Goal: Ask a question

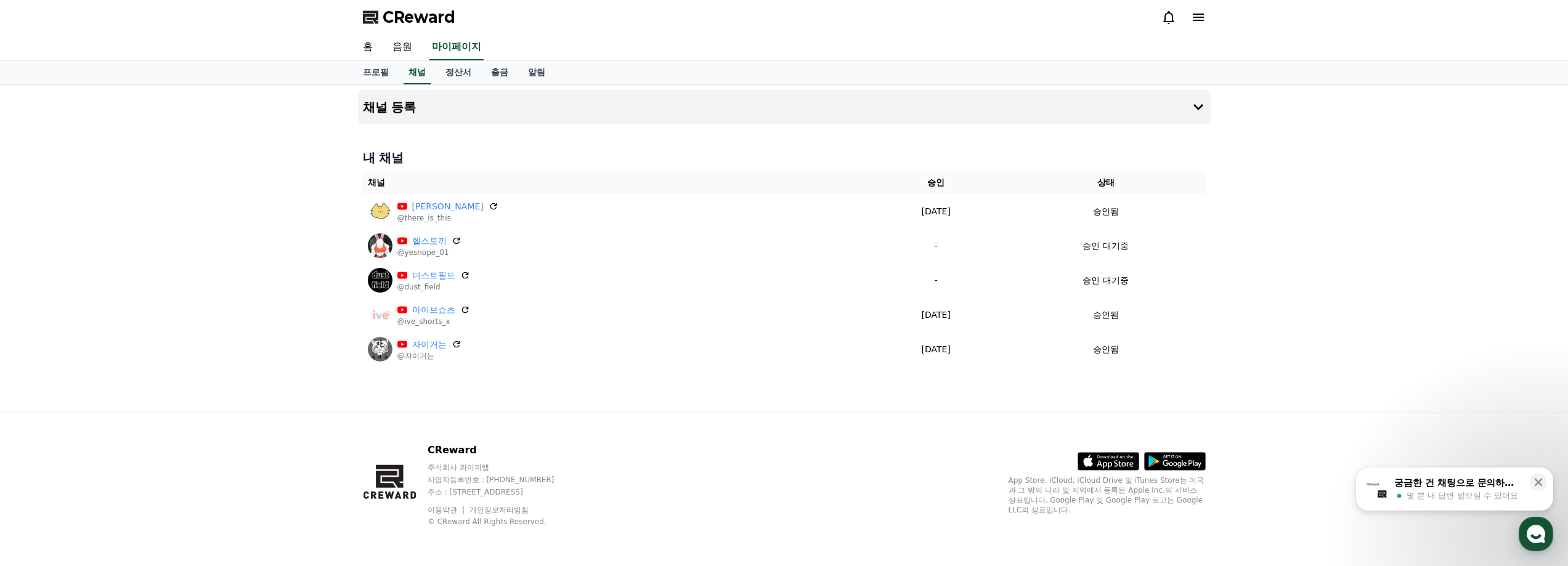
click at [1367, 152] on div "채널 등록 내 채널 채널 승인 상태 이거슨 @there_is_this [DATE] 09-19 승인됨 헬스토끼 @yesnope_01 - 승인 대…" at bounding box center [784, 248] width 1568 height 327
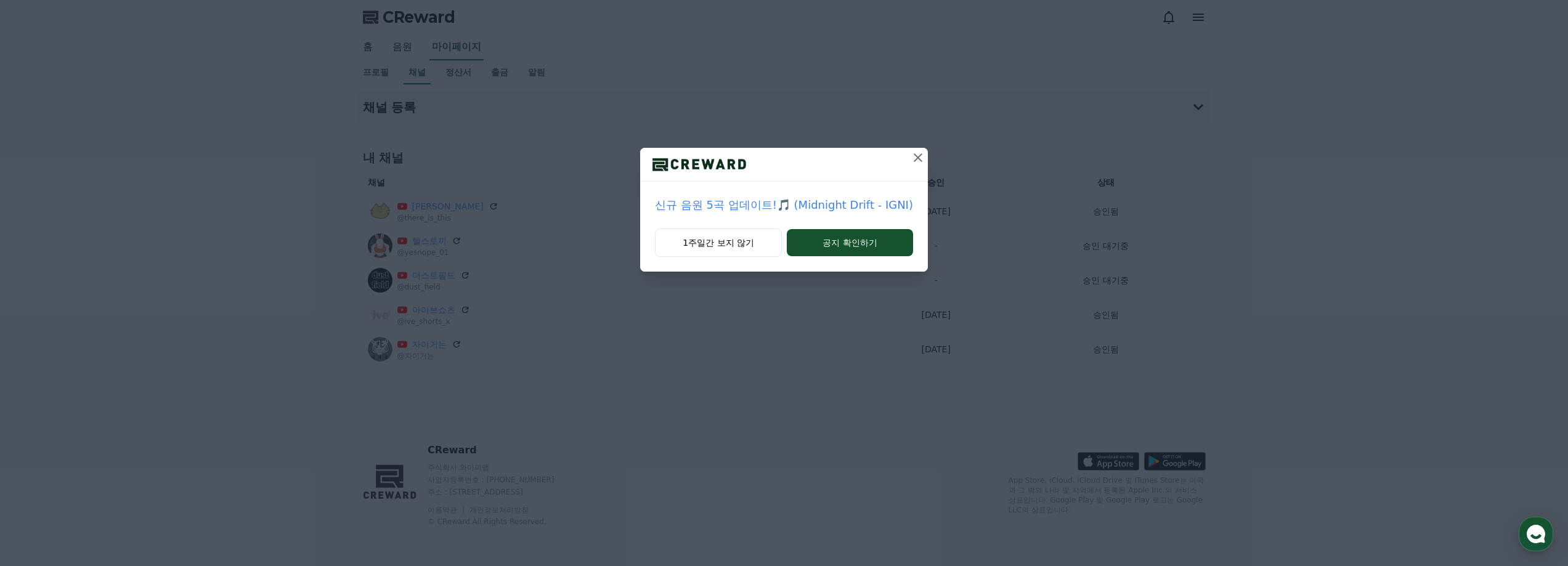
click at [913, 158] on icon at bounding box center [918, 157] width 15 height 15
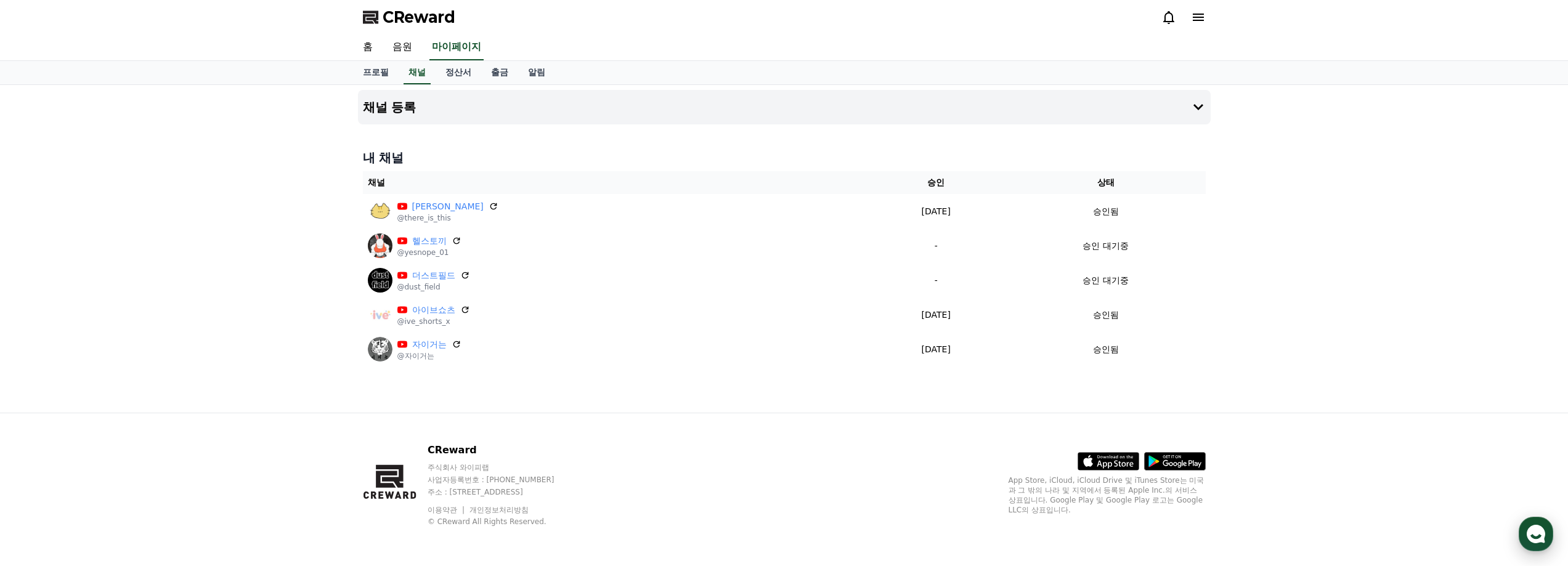
click at [1549, 539] on div "button" at bounding box center [1536, 534] width 34 height 34
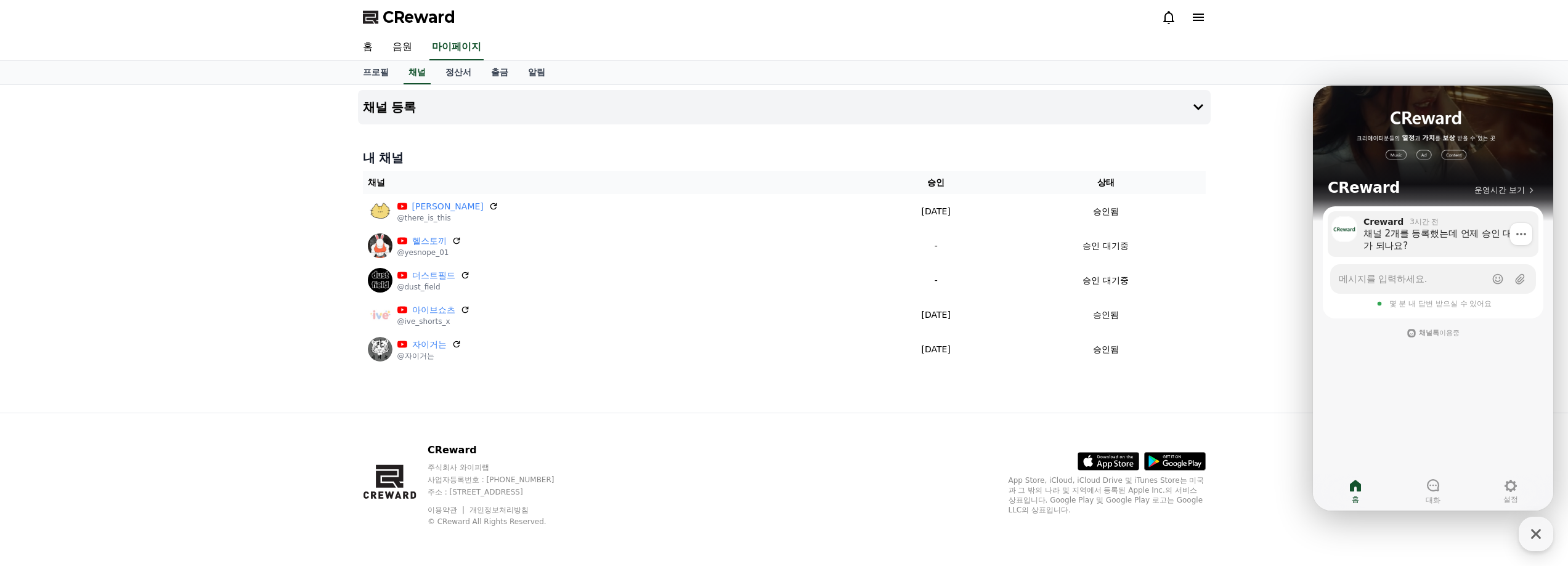
click at [1479, 235] on div "채널 2개를 등록했는데 언제 승인 대기가 되나요?" at bounding box center [1447, 239] width 166 height 25
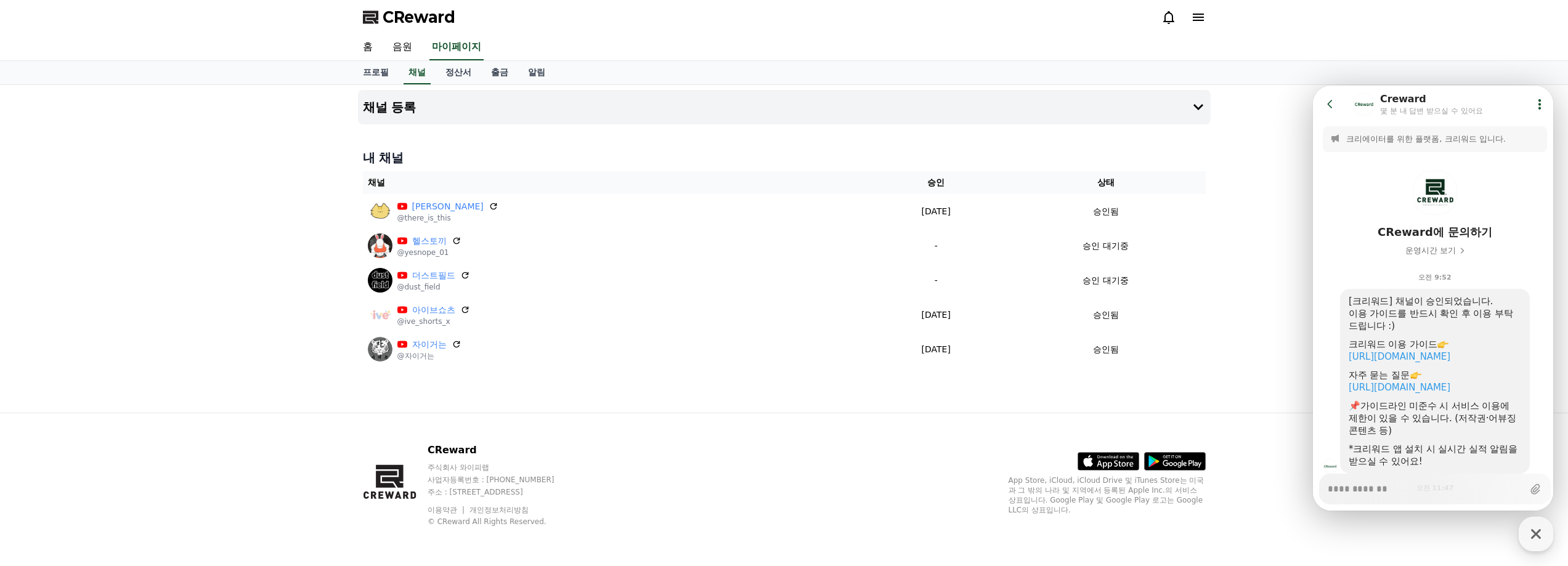
scroll to position [112, 0]
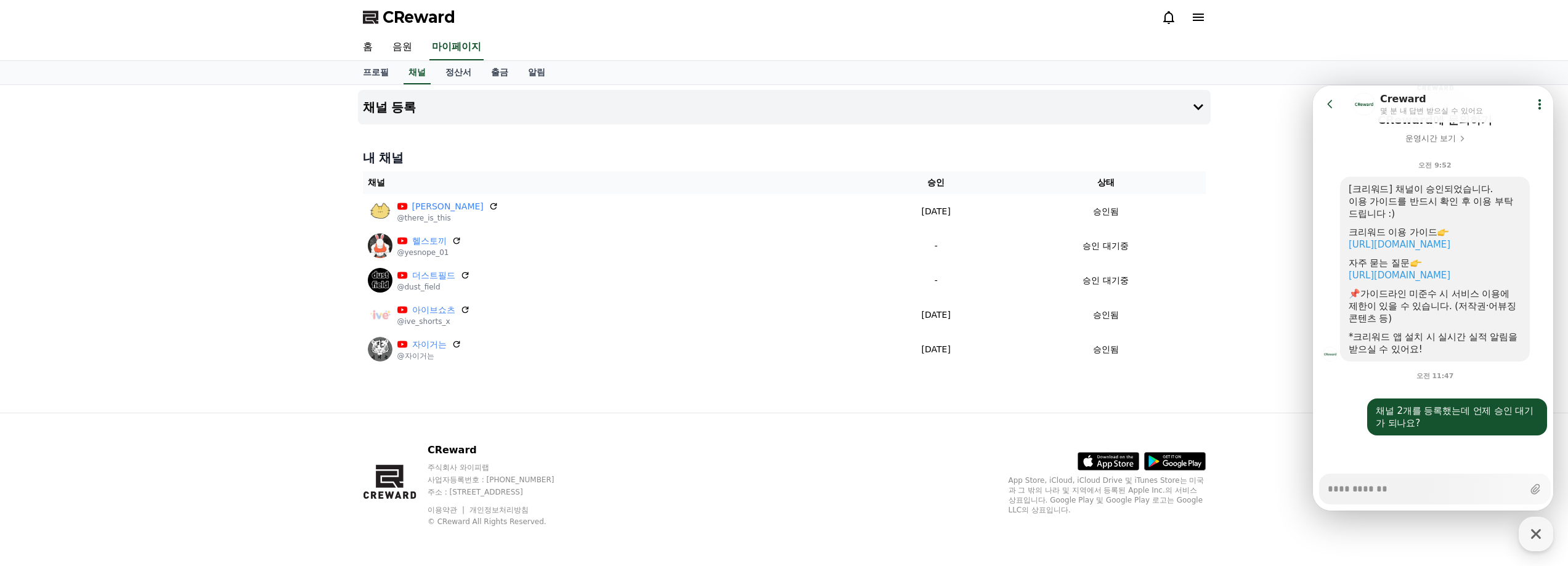
type textarea "*"
click at [1422, 28] on div "CReward" at bounding box center [784, 17] width 1568 height 34
click at [1227, 105] on div "채널 등록 내 채널 채널 승인 상태 이거슨 @there_is_this [DATE] 09-19 승인됨 헬스토끼 @yesnope_01 - 승인 대…" at bounding box center [784, 248] width 1568 height 327
click at [1327, 108] on icon at bounding box center [1330, 104] width 12 height 12
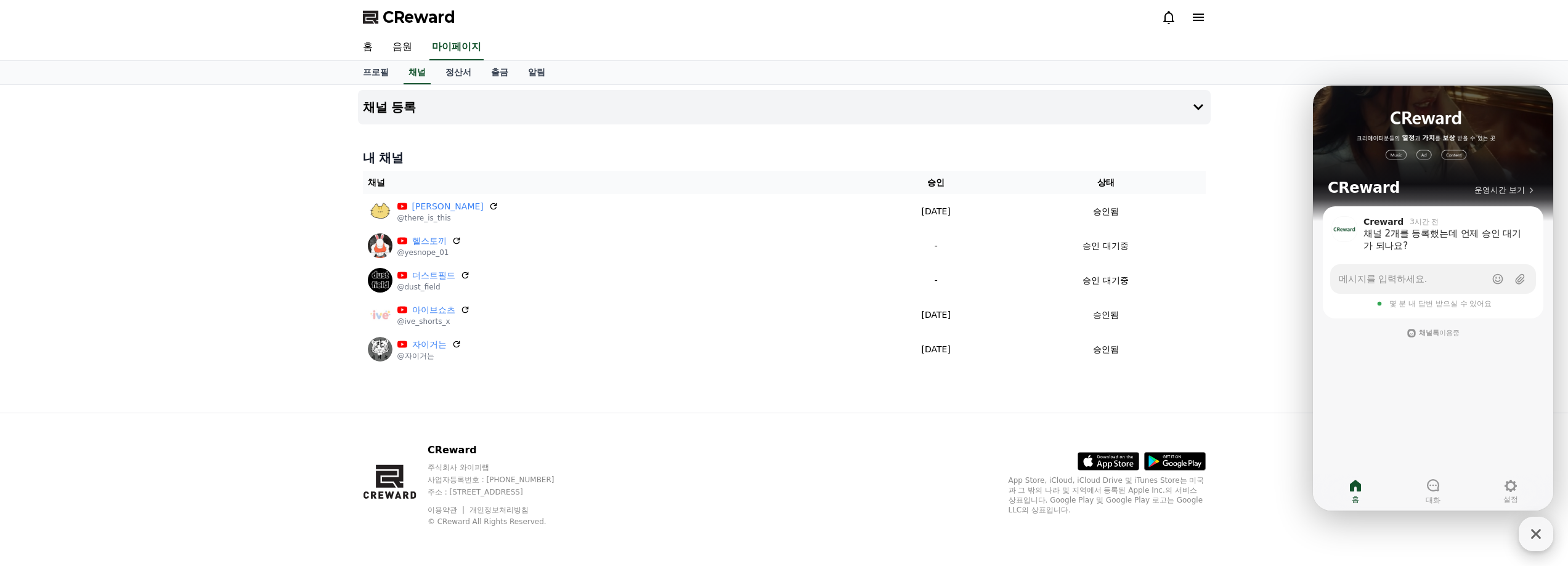
click at [1538, 547] on div "button" at bounding box center [1536, 534] width 34 height 34
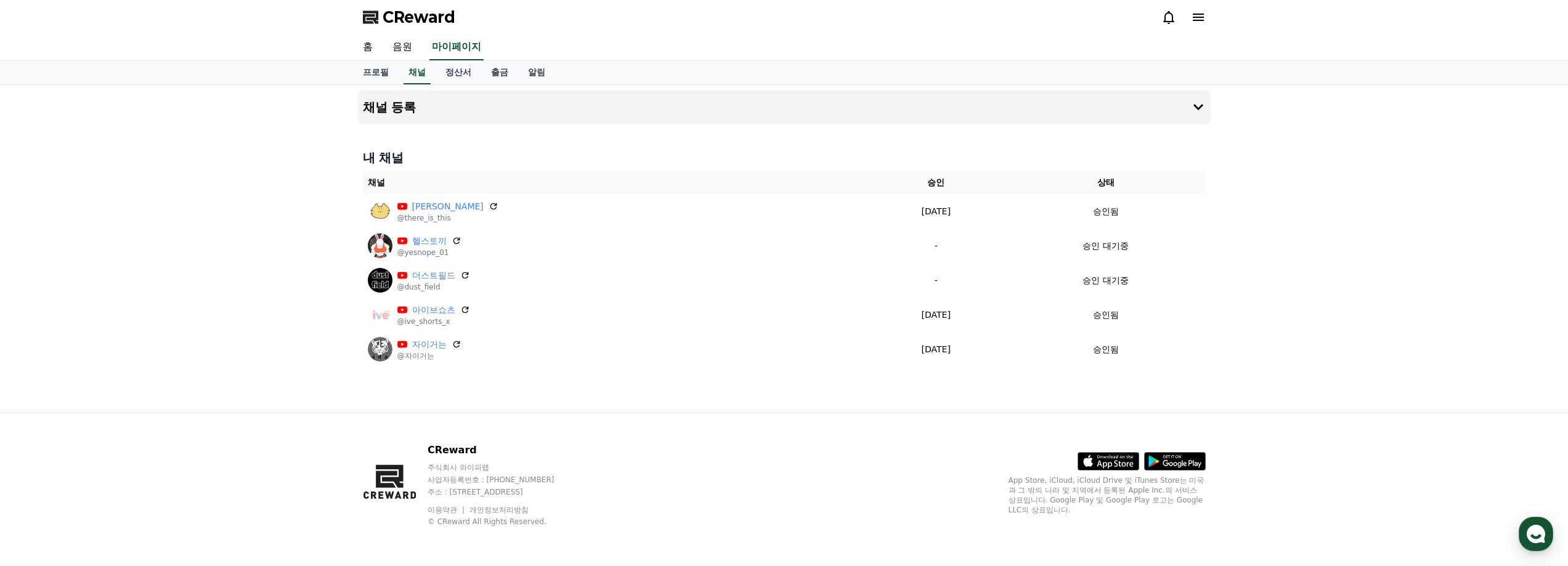
click at [1250, 284] on div "채널 등록 내 채널 채널 승인 상태 이거슨 @there_is_this [DATE] 09-19 승인됨 헬스토끼 @yesnope_01 - 승인 대…" at bounding box center [784, 248] width 1568 height 327
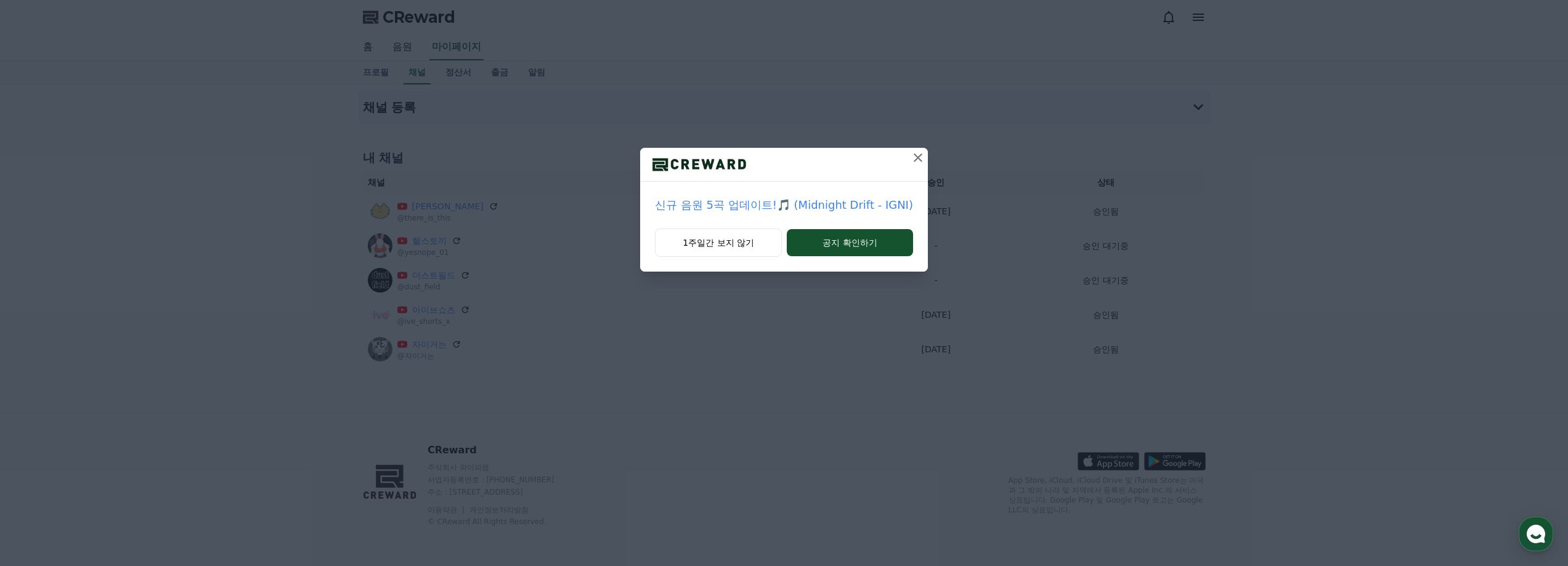
click at [911, 152] on icon at bounding box center [918, 157] width 15 height 15
